Goal: Task Accomplishment & Management: Manage account settings

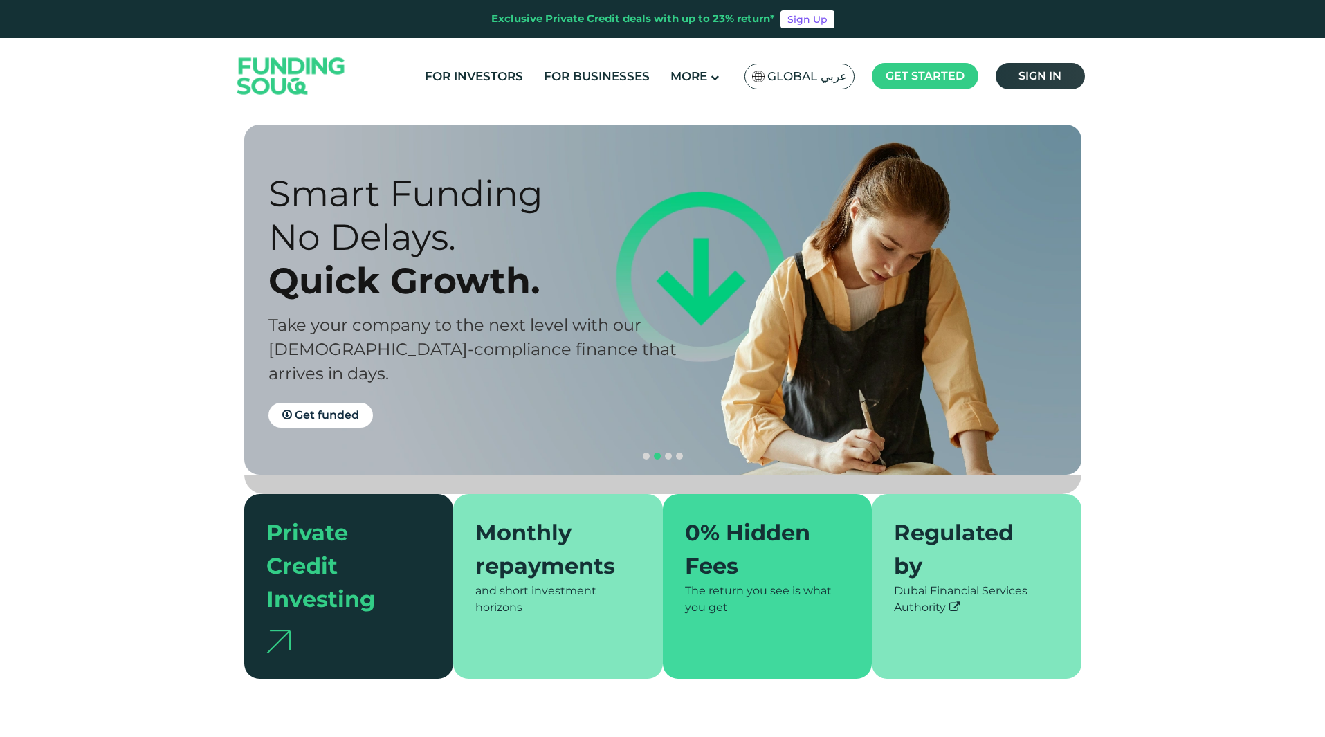
click at [1047, 66] on link "Sign in" at bounding box center [1040, 76] width 89 height 26
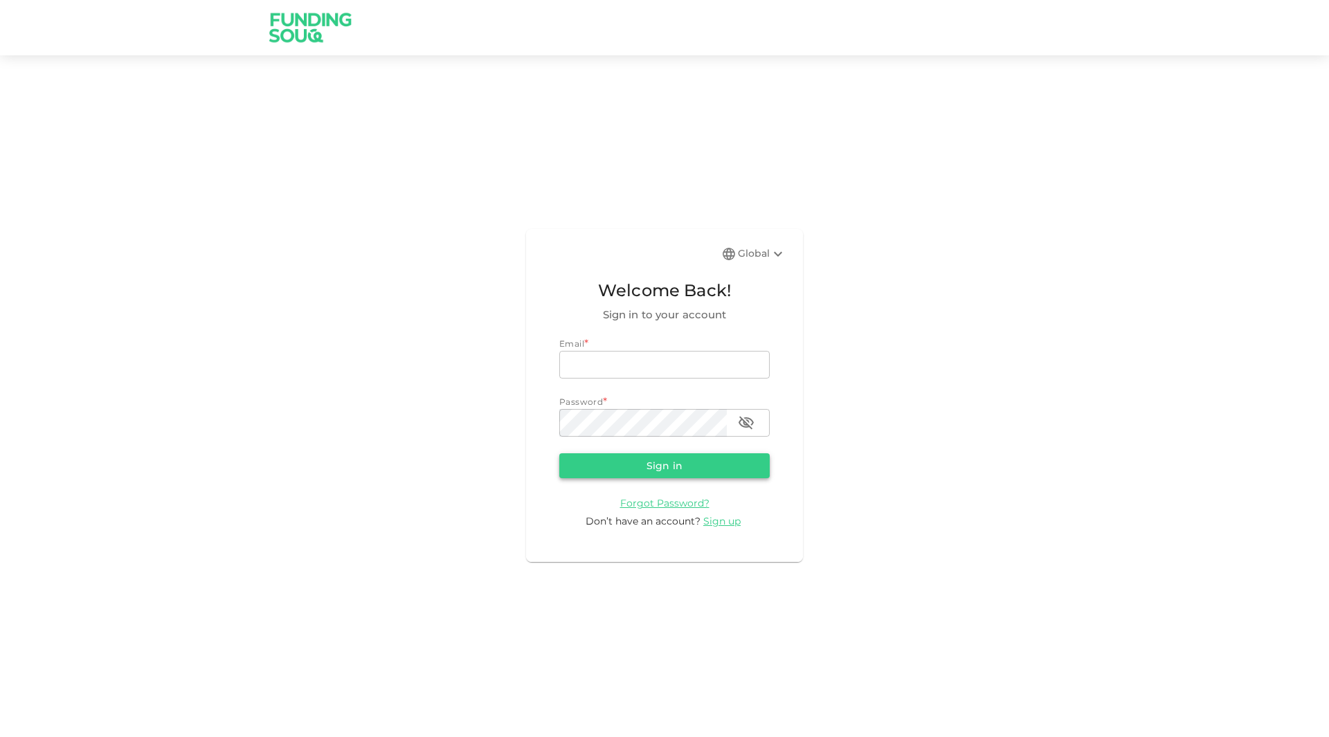
type input "[EMAIL_ADDRESS][DOMAIN_NAME]"
click at [579, 455] on button "Sign in" at bounding box center [664, 465] width 210 height 25
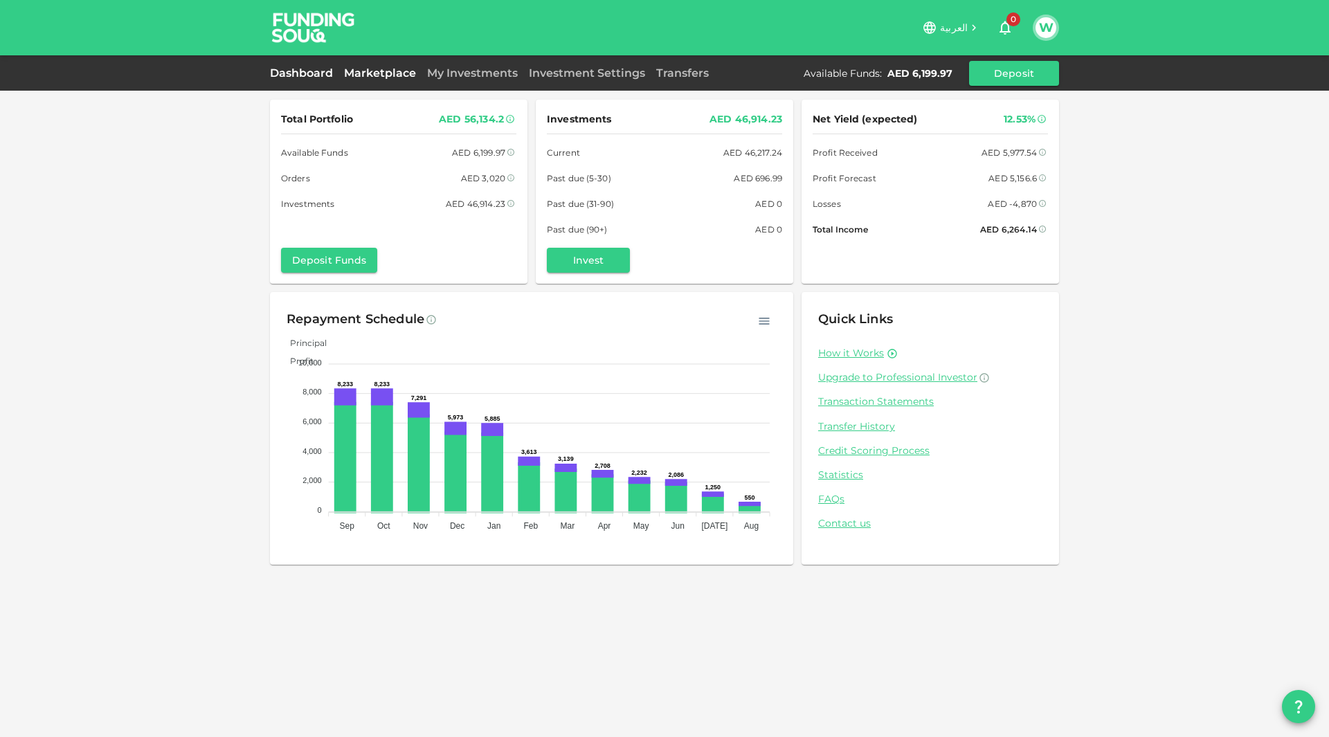
click at [381, 73] on link "Marketplace" at bounding box center [379, 72] width 83 height 13
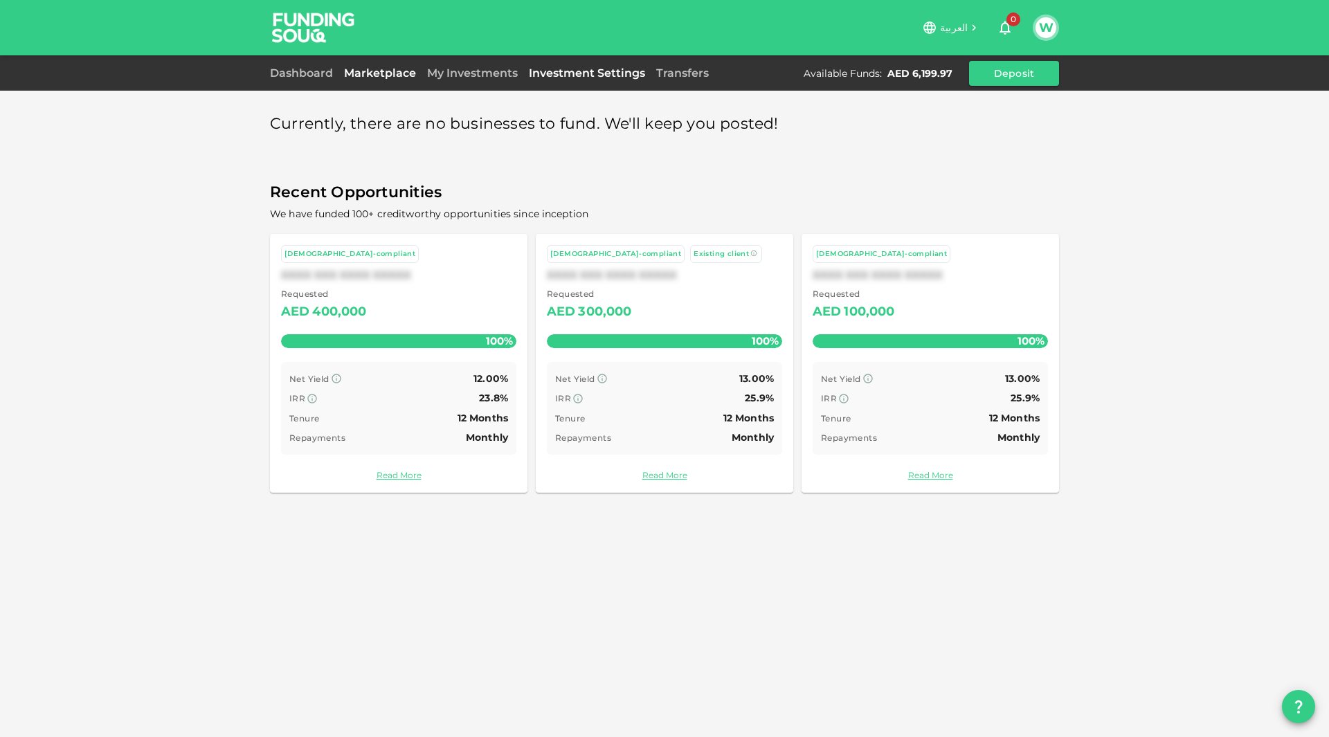
click at [526, 73] on link "Investment Settings" at bounding box center [586, 72] width 127 height 13
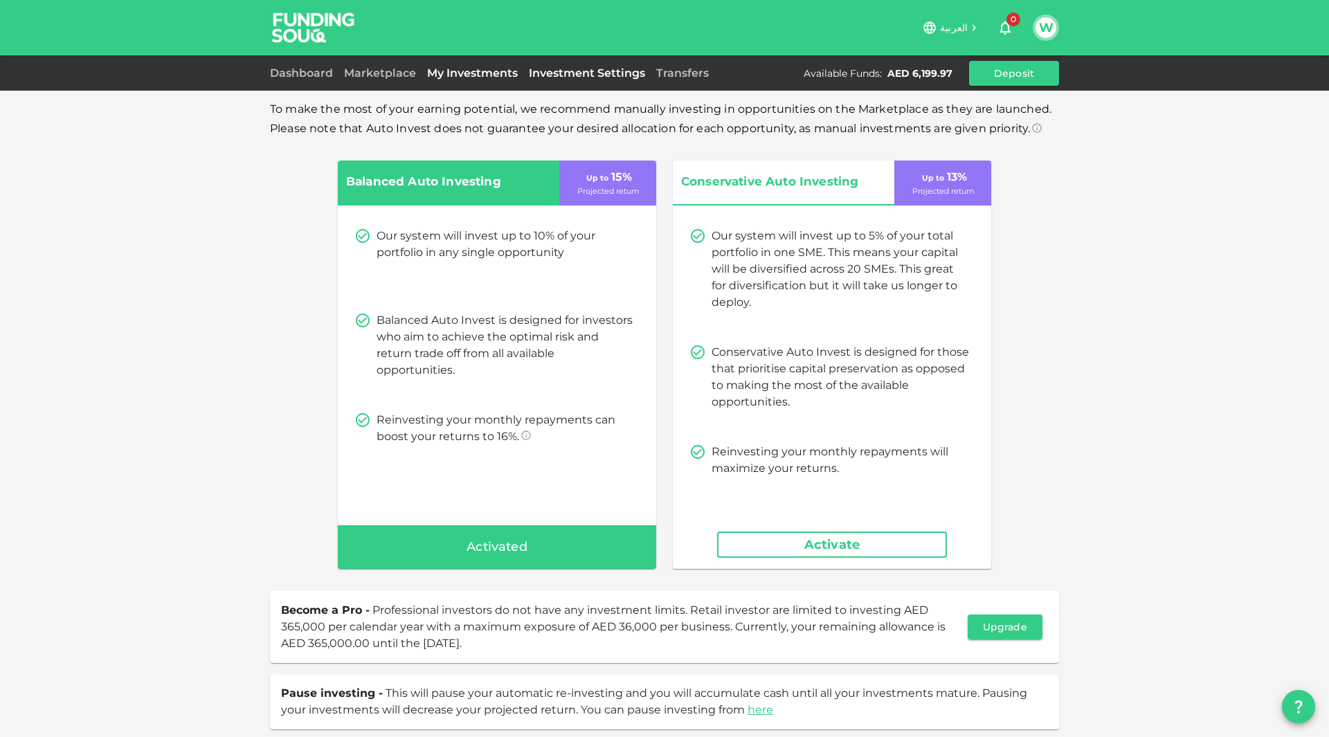
click at [478, 75] on link "My Investments" at bounding box center [473, 72] width 102 height 13
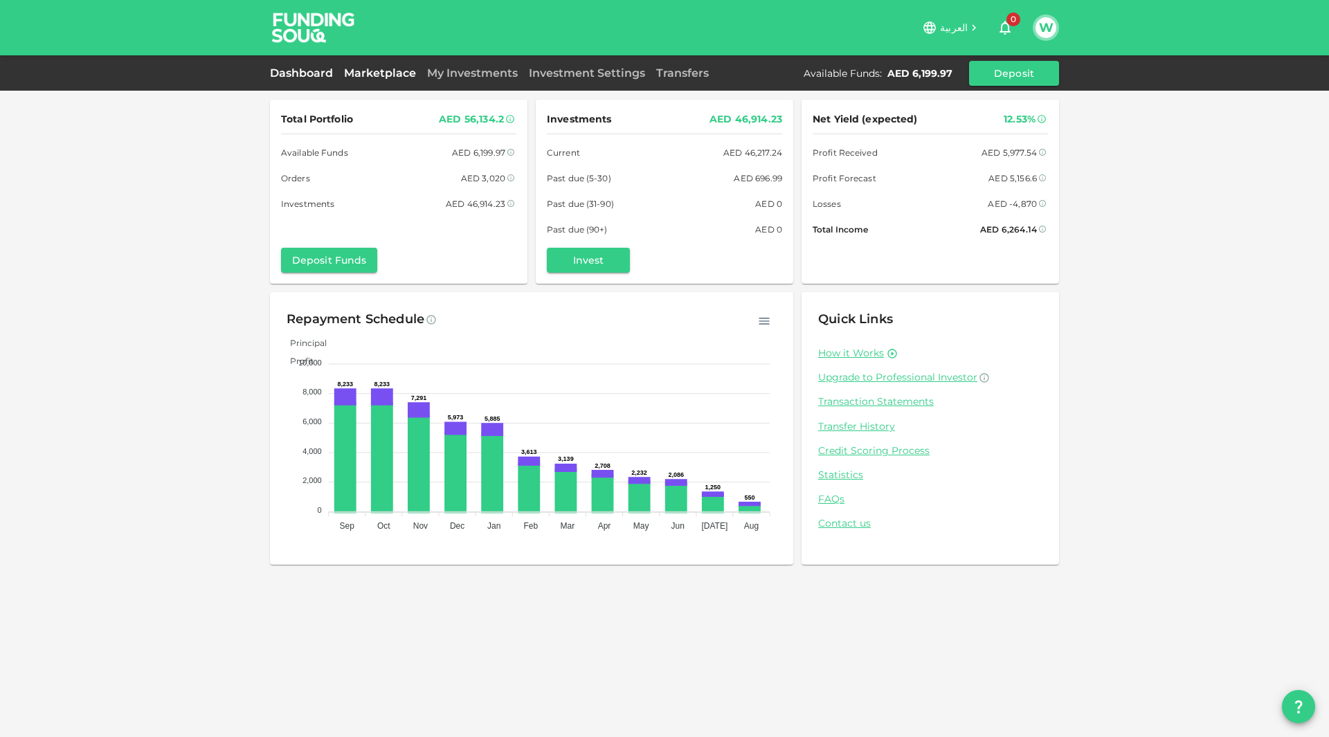
click at [377, 75] on link "Marketplace" at bounding box center [379, 72] width 83 height 13
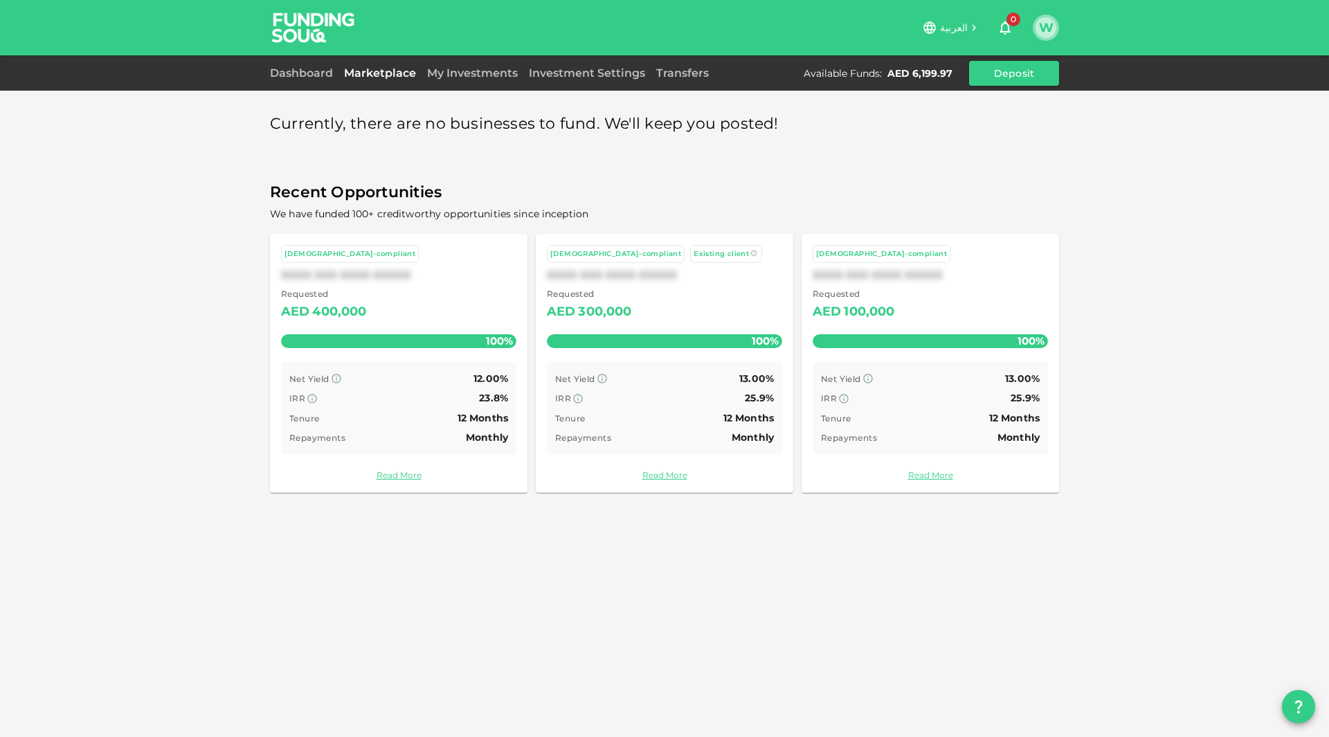
click at [1051, 26] on button "W" at bounding box center [1045, 27] width 21 height 21
click at [980, 130] on li "Sign Out" at bounding box center [990, 135] width 127 height 22
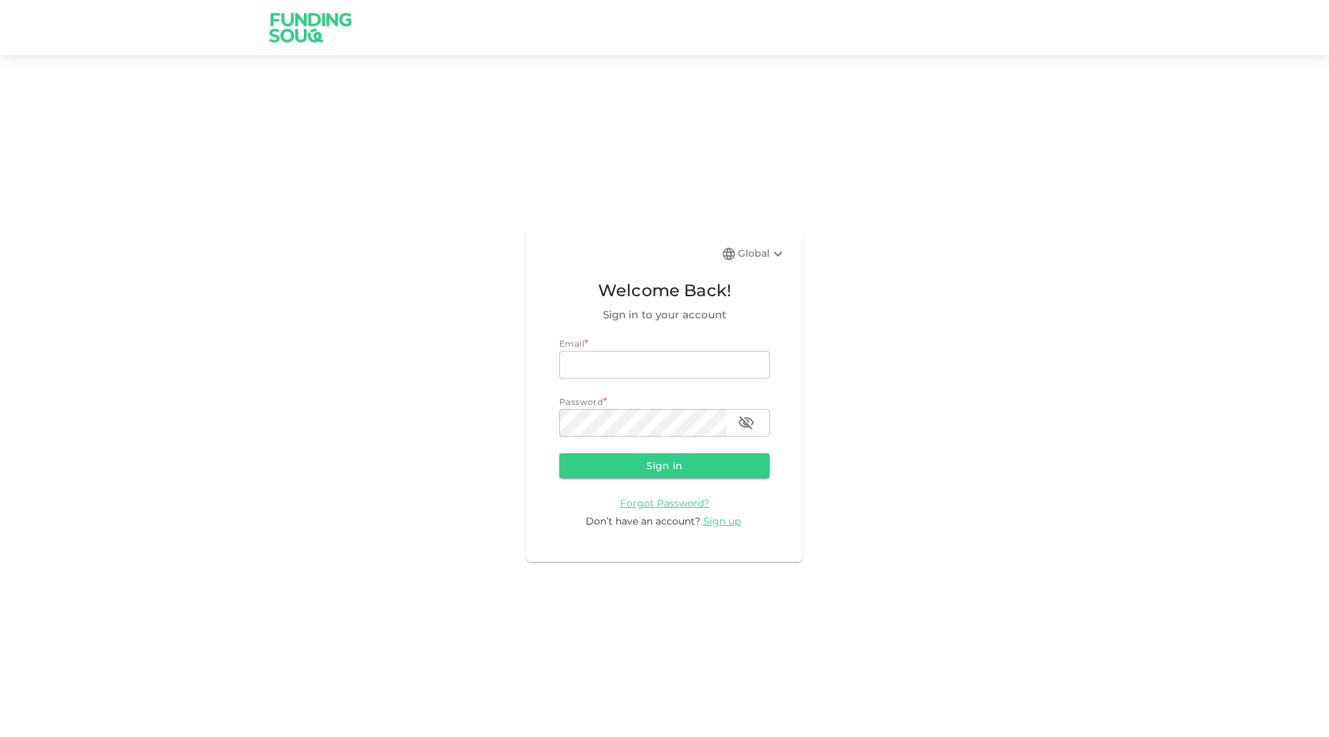
type input "[EMAIL_ADDRESS][DOMAIN_NAME]"
click at [766, 246] on div "Global" at bounding box center [762, 254] width 48 height 17
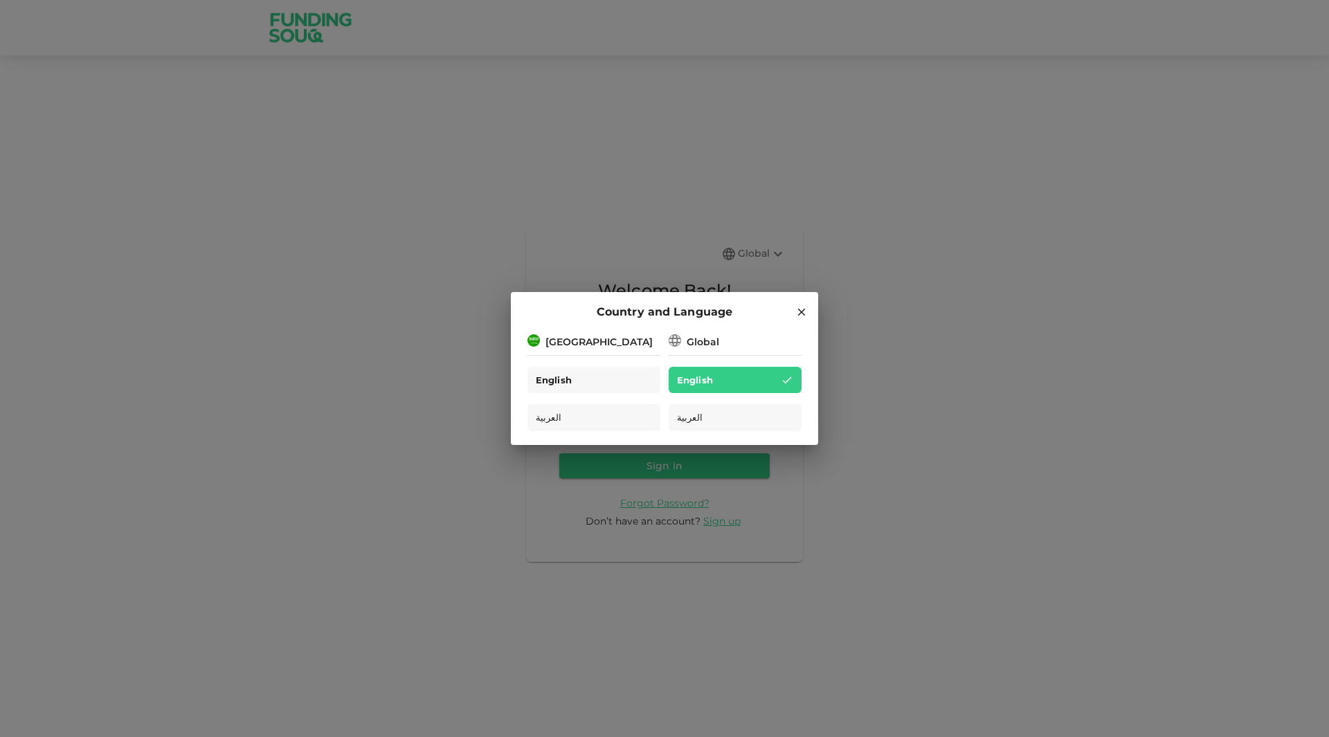
click at [597, 386] on div "English" at bounding box center [593, 380] width 133 height 27
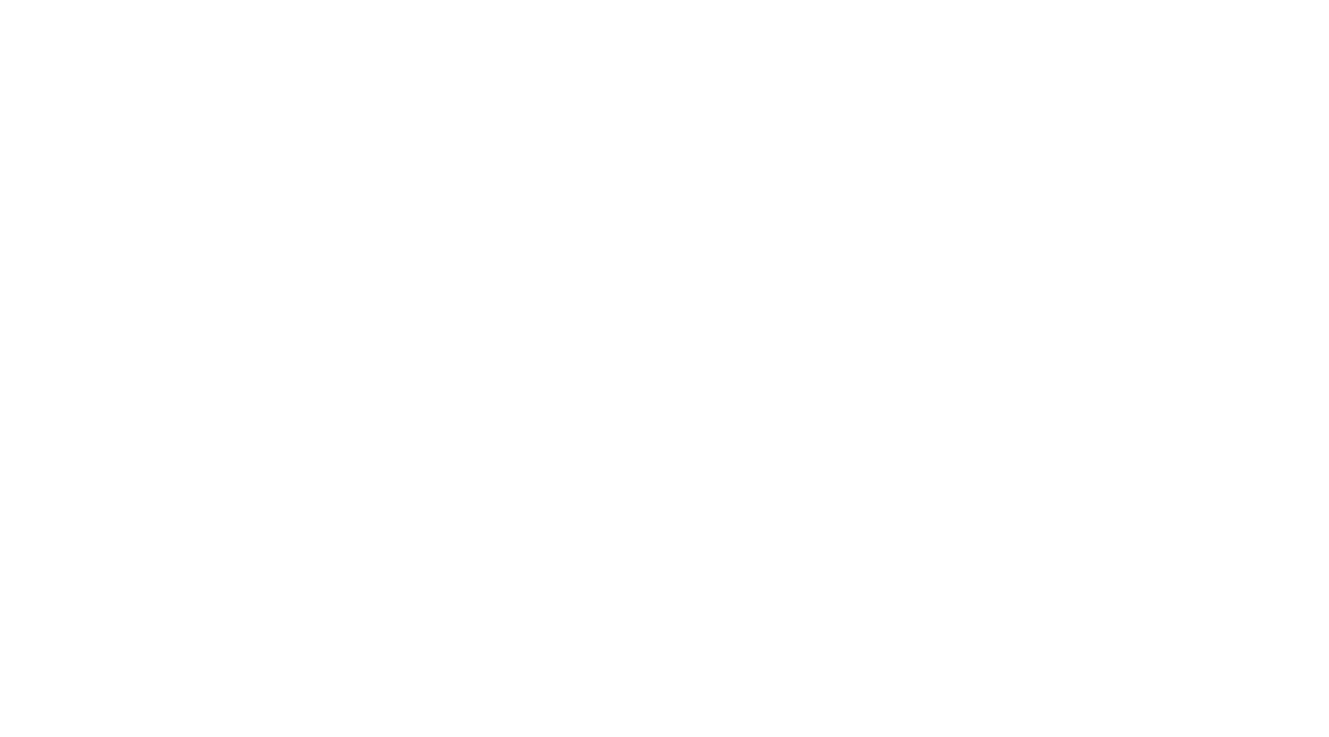
click at [689, 458] on div at bounding box center [664, 368] width 1329 height 737
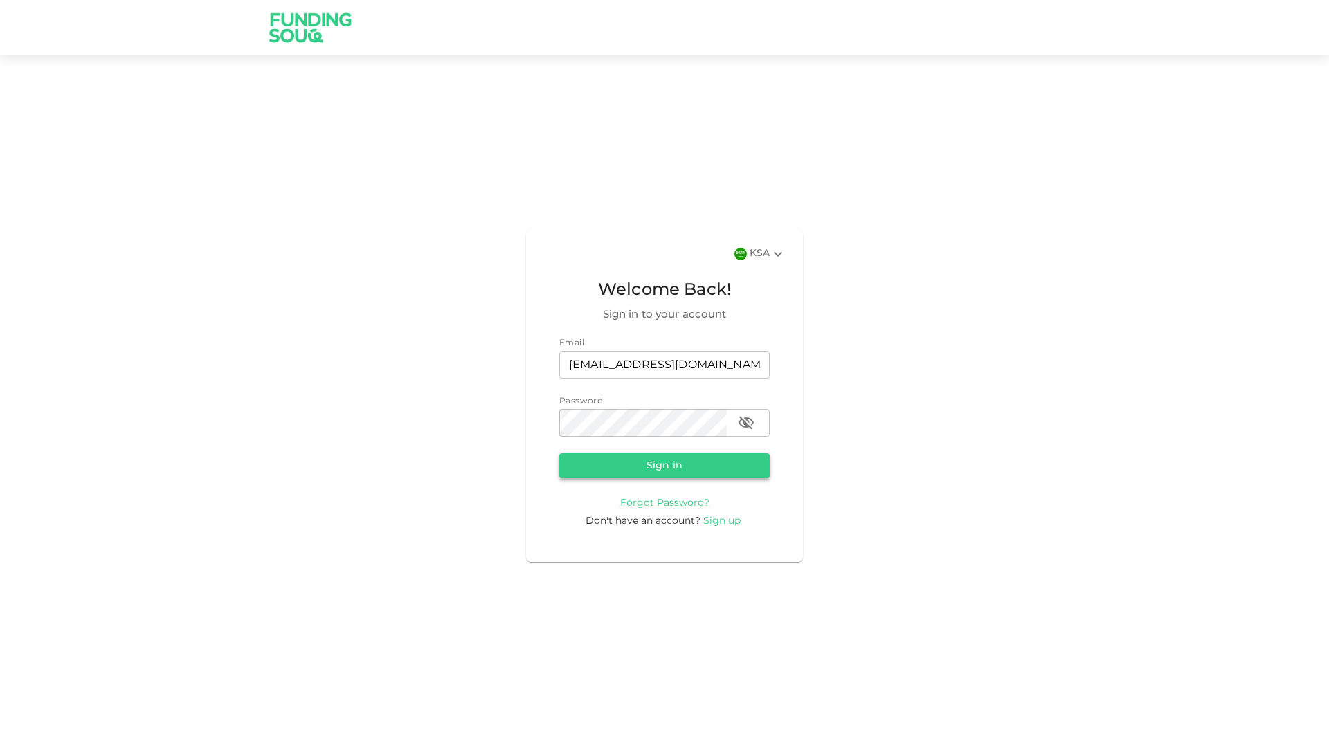
click at [594, 476] on button "Sign in" at bounding box center [664, 465] width 210 height 25
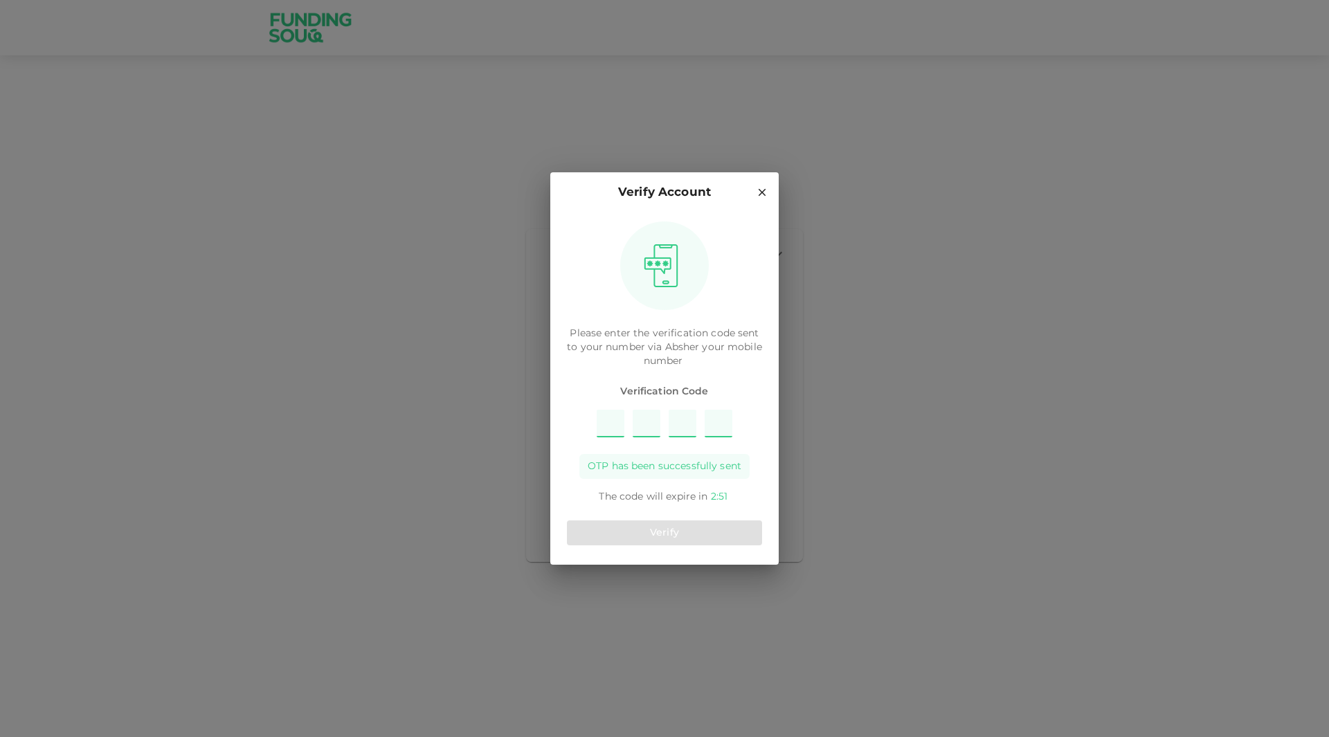
type input "4"
type input "9"
type input "3"
type input "8"
click at [679, 532] on button "Verify" at bounding box center [664, 532] width 195 height 25
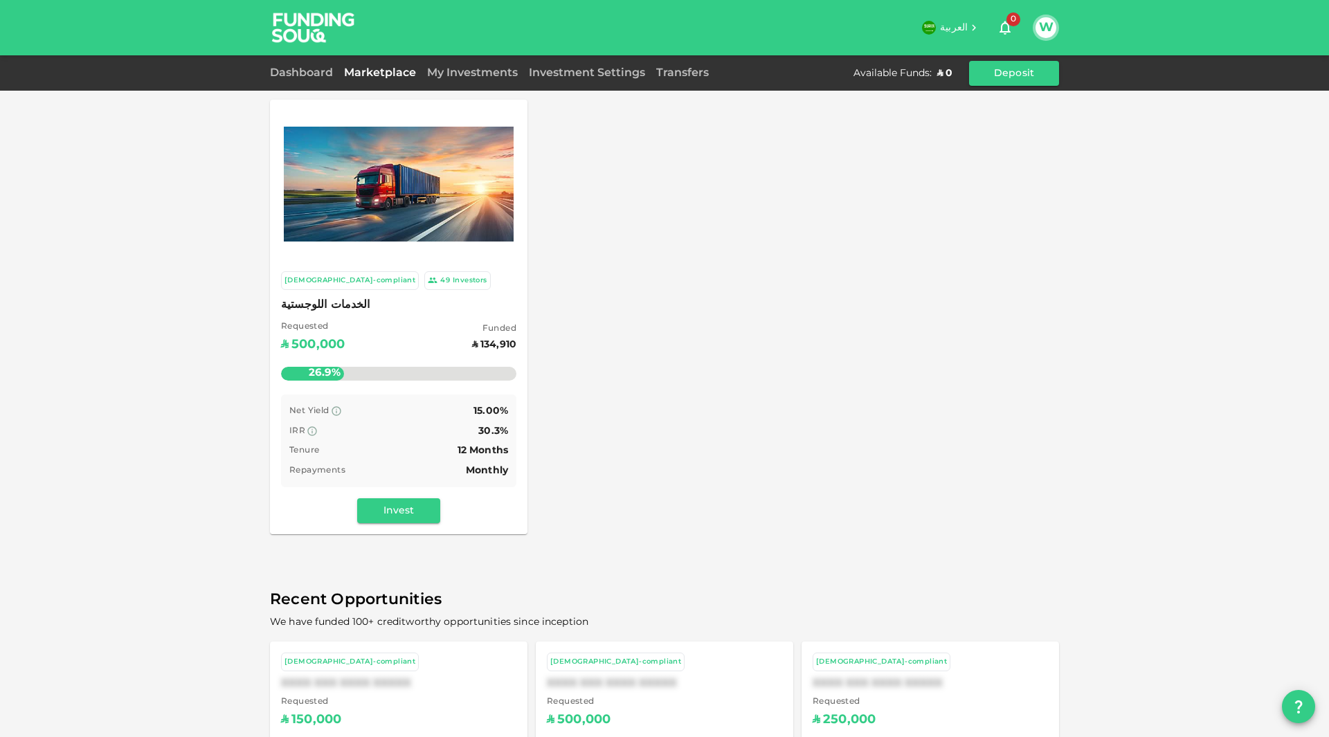
click at [412, 226] on img at bounding box center [399, 184] width 230 height 115
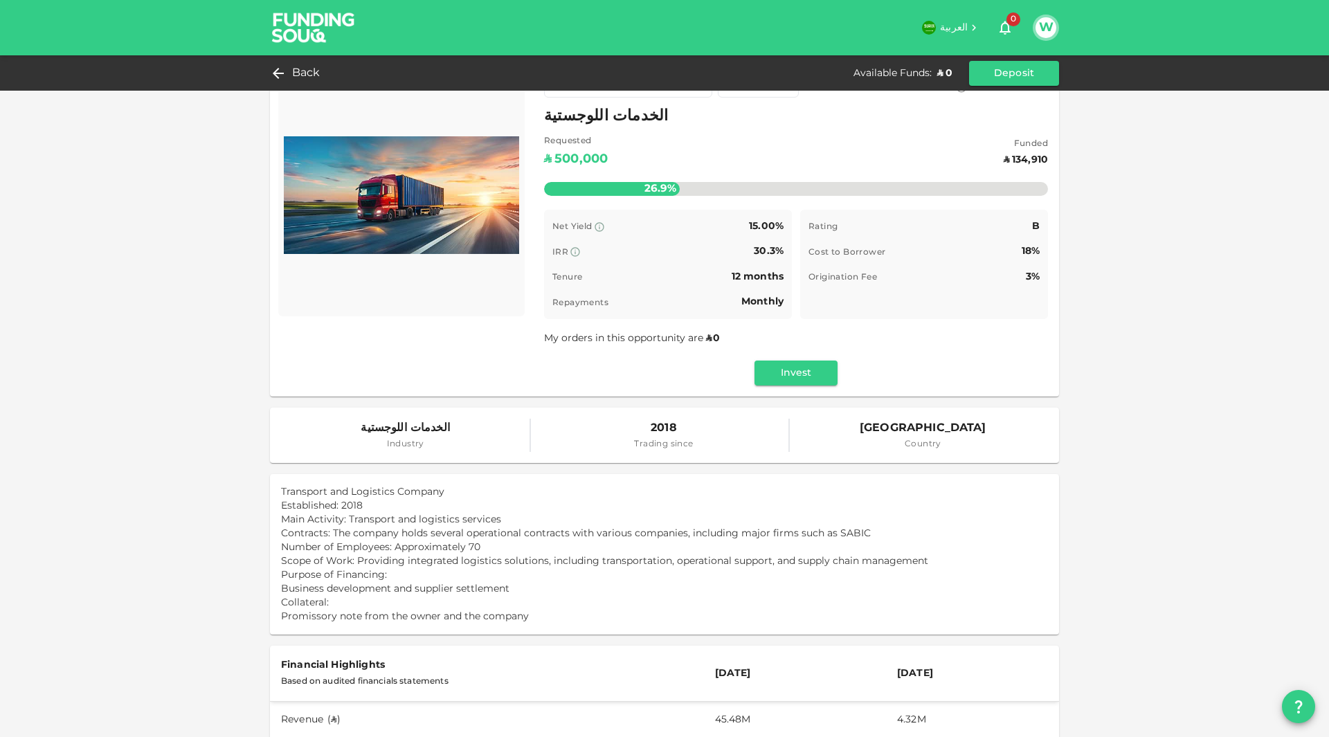
scroll to position [33, 0]
